Goal: Transaction & Acquisition: Subscribe to service/newsletter

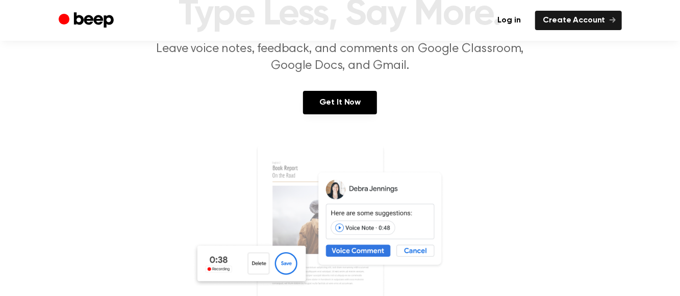
scroll to position [89, 0]
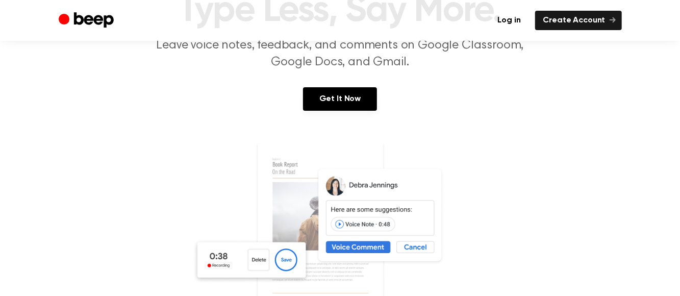
click at [352, 100] on link "Get It Now" at bounding box center [340, 98] width 74 height 23
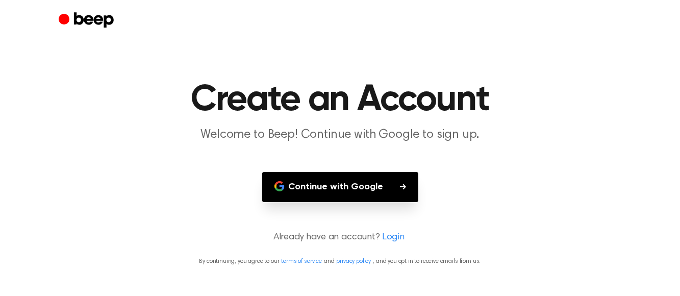
click at [372, 199] on button "Continue with Google" at bounding box center [340, 187] width 156 height 30
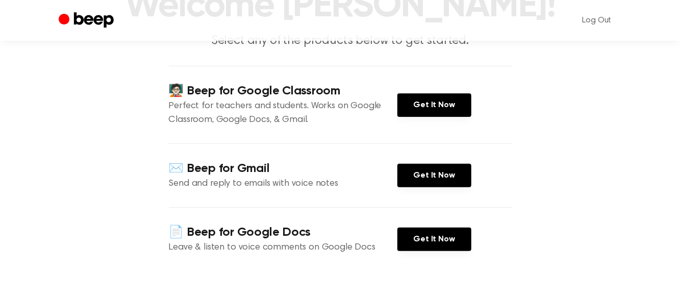
scroll to position [90, 0]
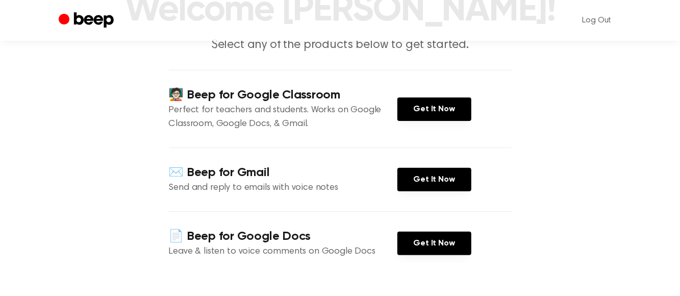
click at [436, 108] on link "Get It Now" at bounding box center [435, 108] width 74 height 23
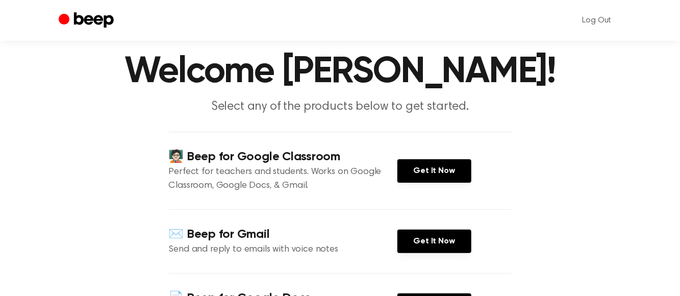
scroll to position [26, 0]
